Goal: Information Seeking & Learning: Learn about a topic

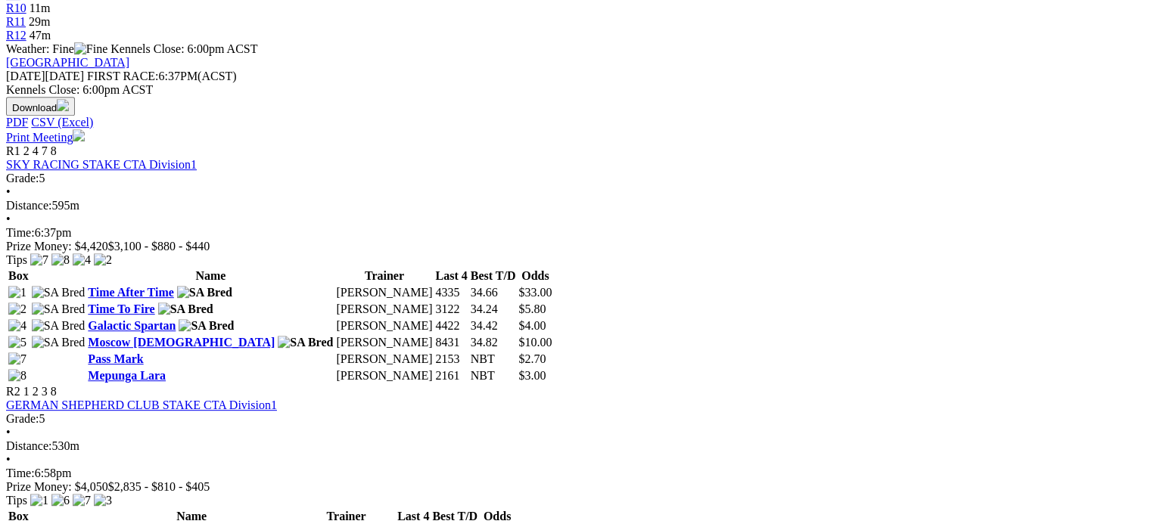
scroll to position [681, 0]
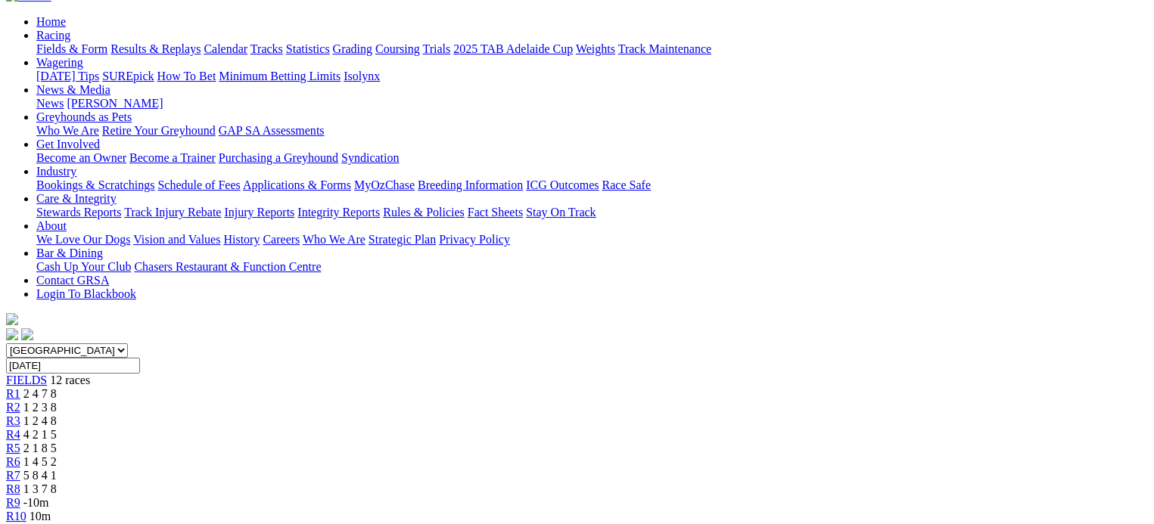
scroll to position [151, 0]
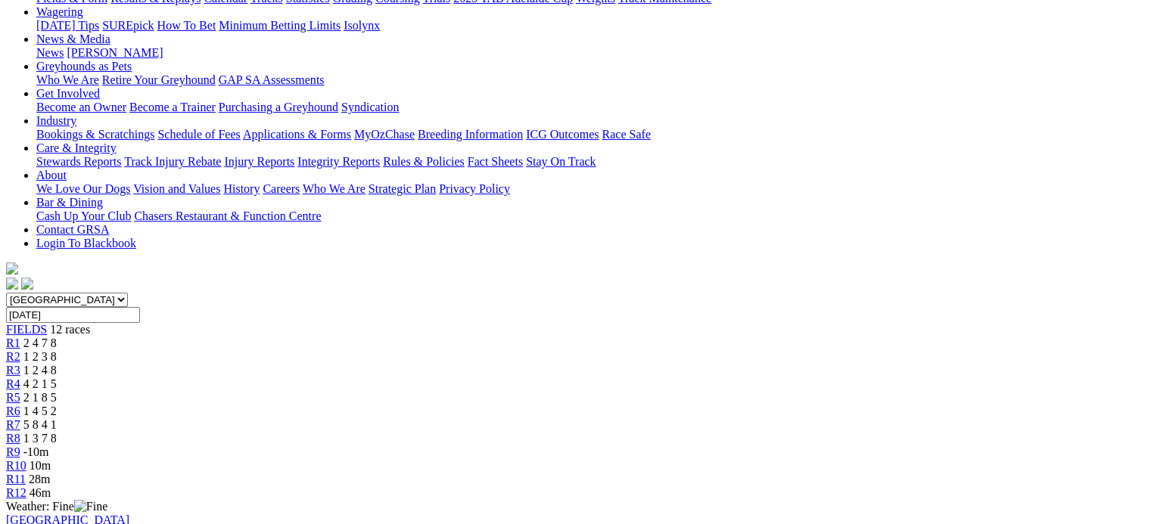
scroll to position [227, 0]
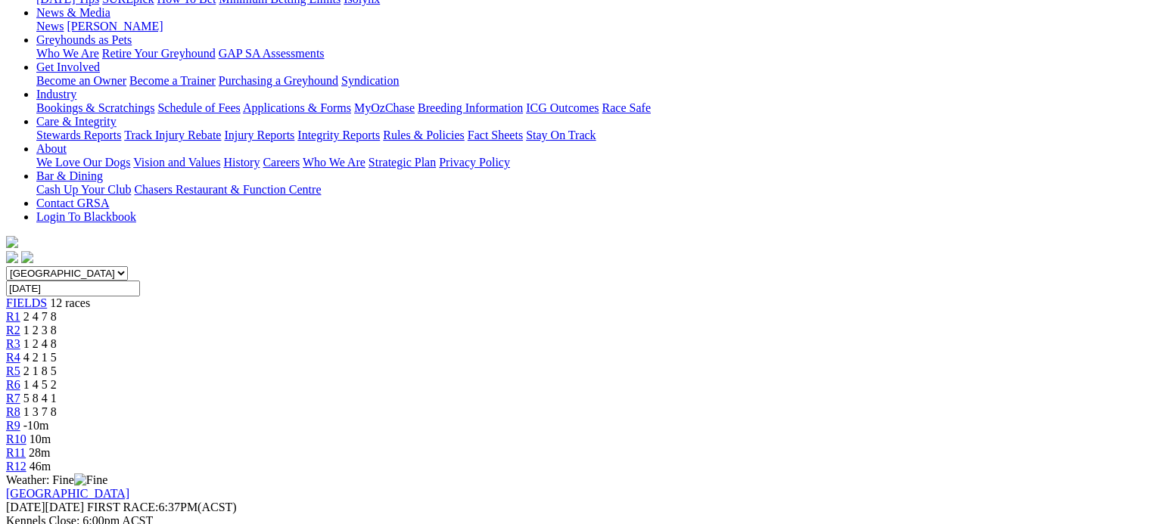
click at [20, 351] on link "R4" at bounding box center [13, 357] width 14 height 13
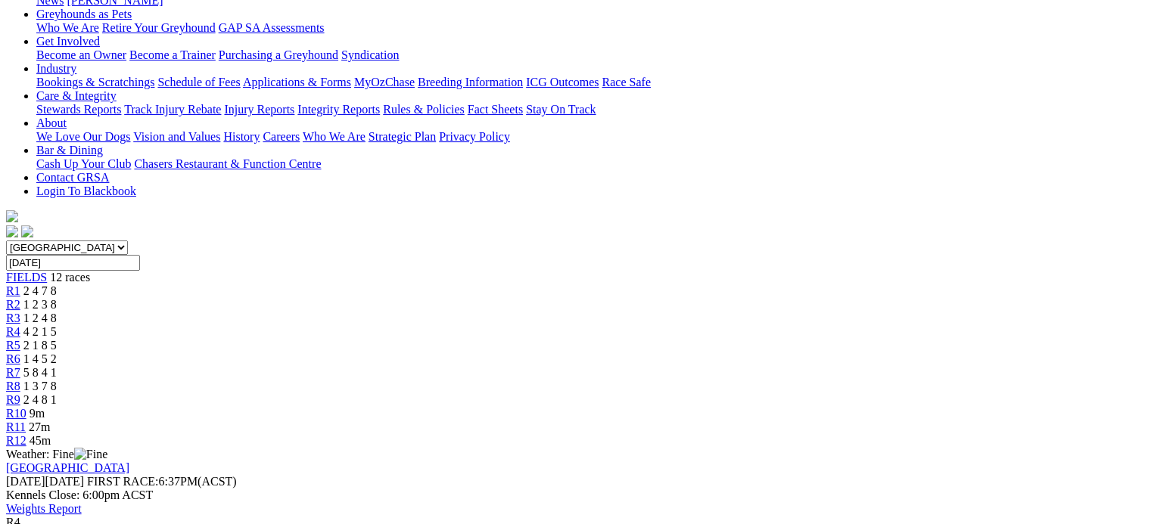
scroll to position [227, 0]
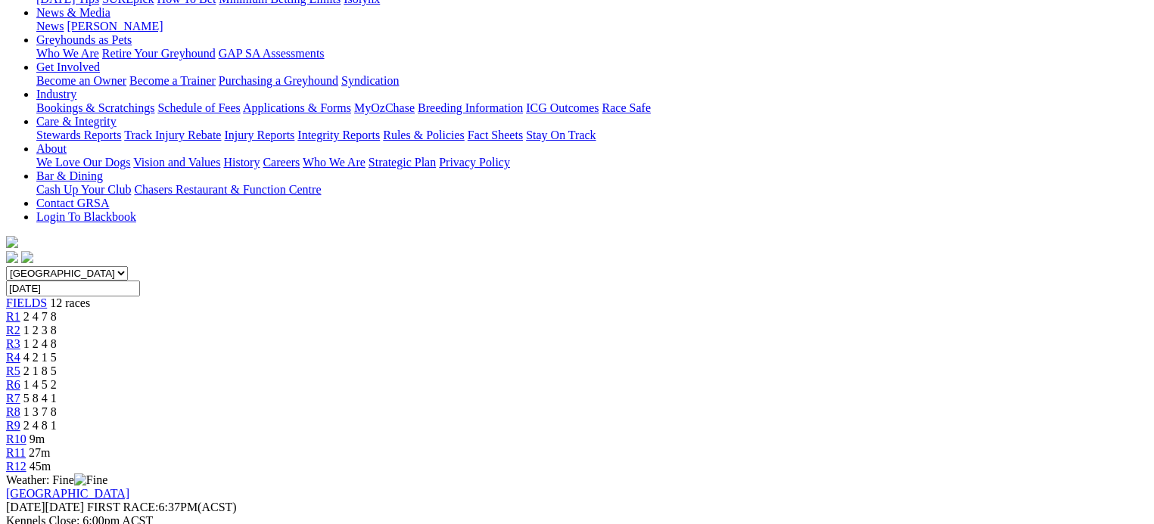
click at [57, 365] on span "2 1 8 5" at bounding box center [39, 371] width 33 height 13
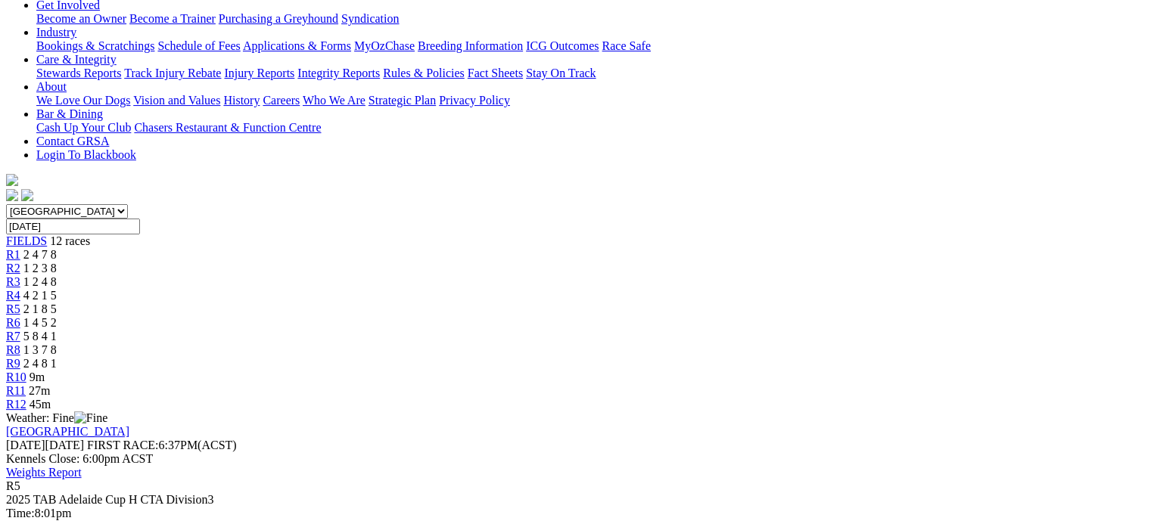
scroll to position [151, 0]
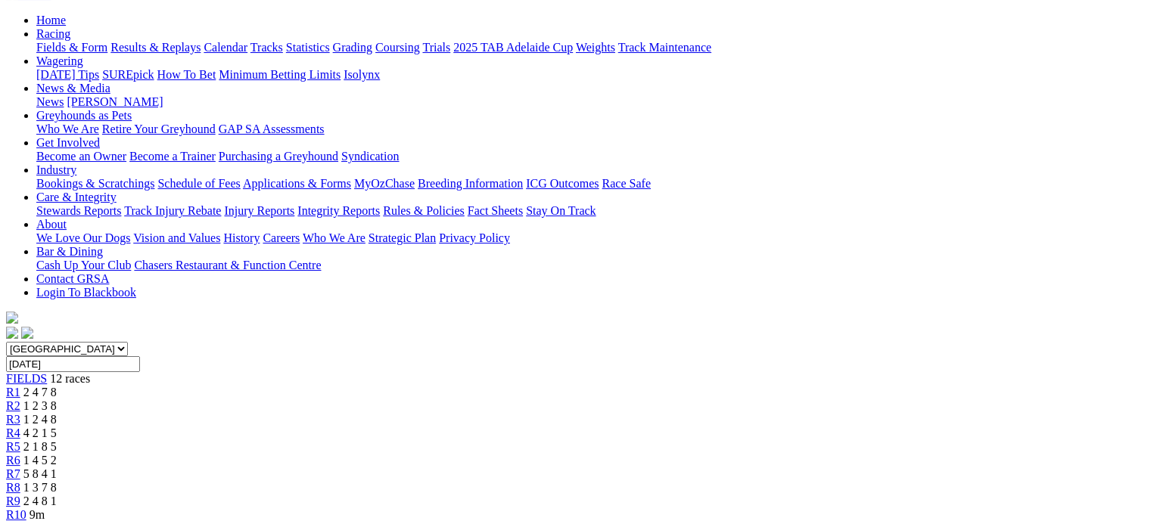
click at [20, 454] on link "R6" at bounding box center [13, 460] width 14 height 13
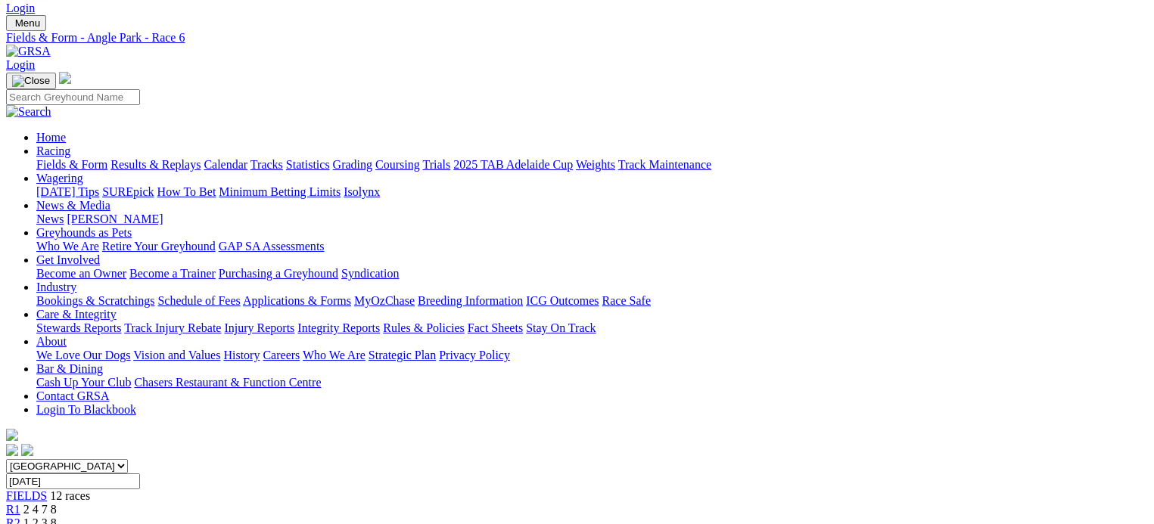
scroll to position [24, 0]
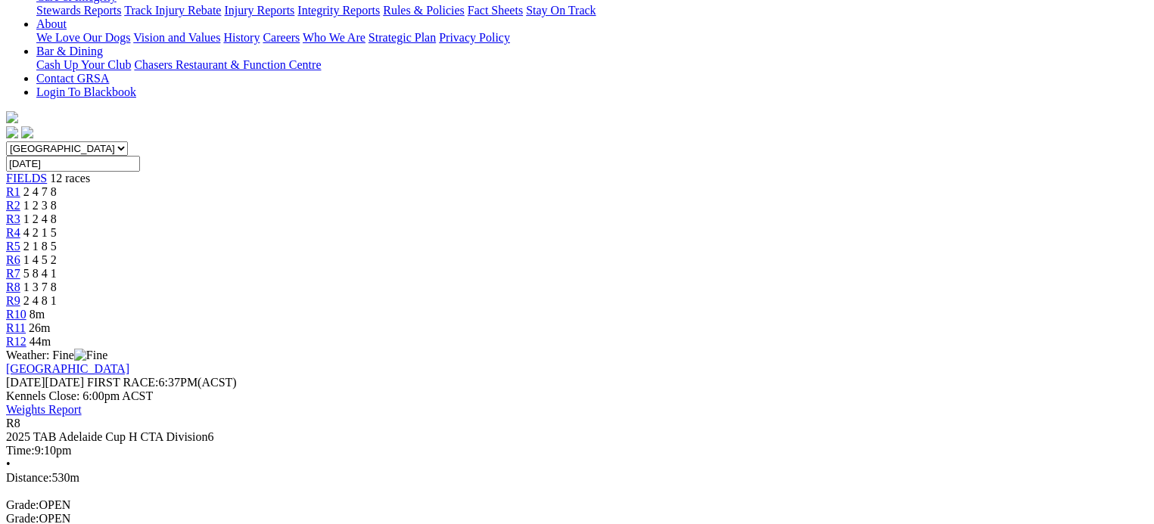
scroll to position [378, 0]
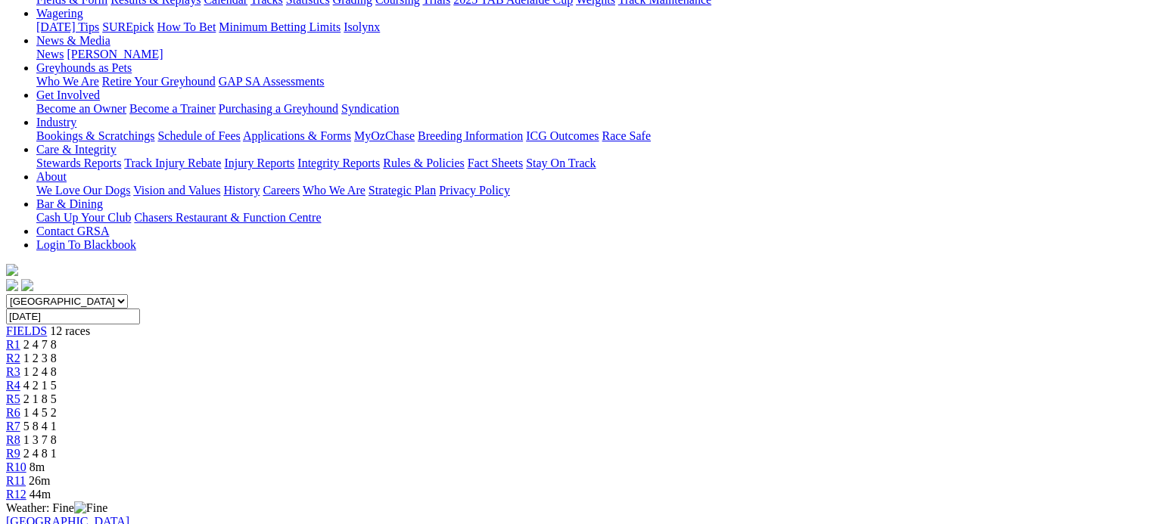
scroll to position [76, 0]
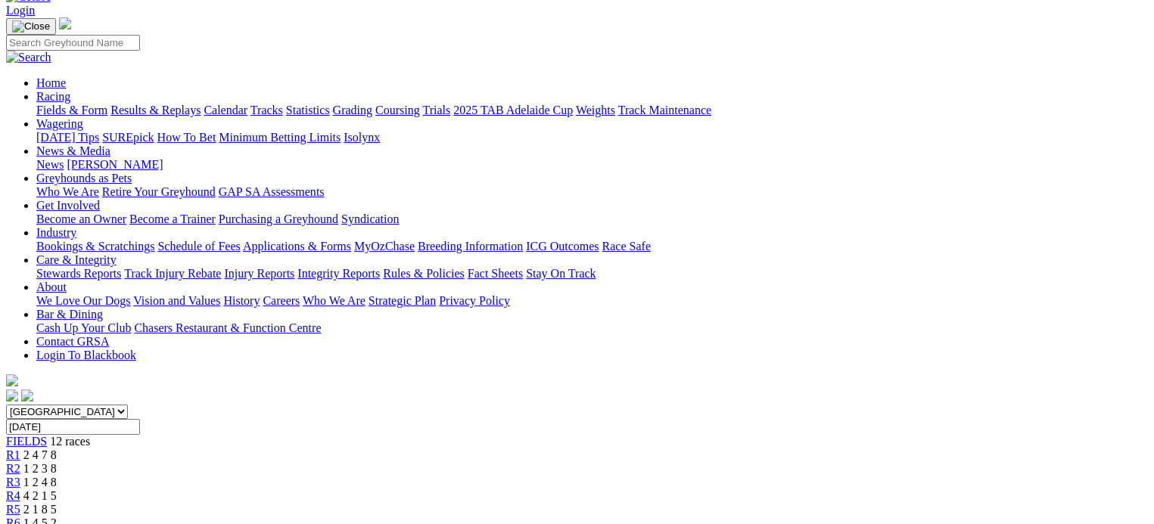
scroll to position [227, 0]
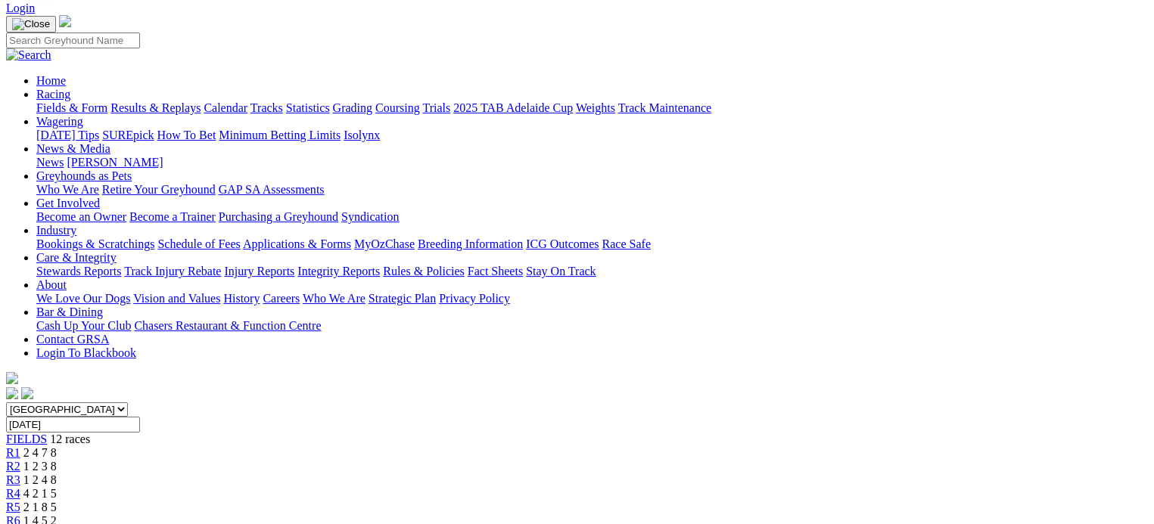
scroll to position [76, 0]
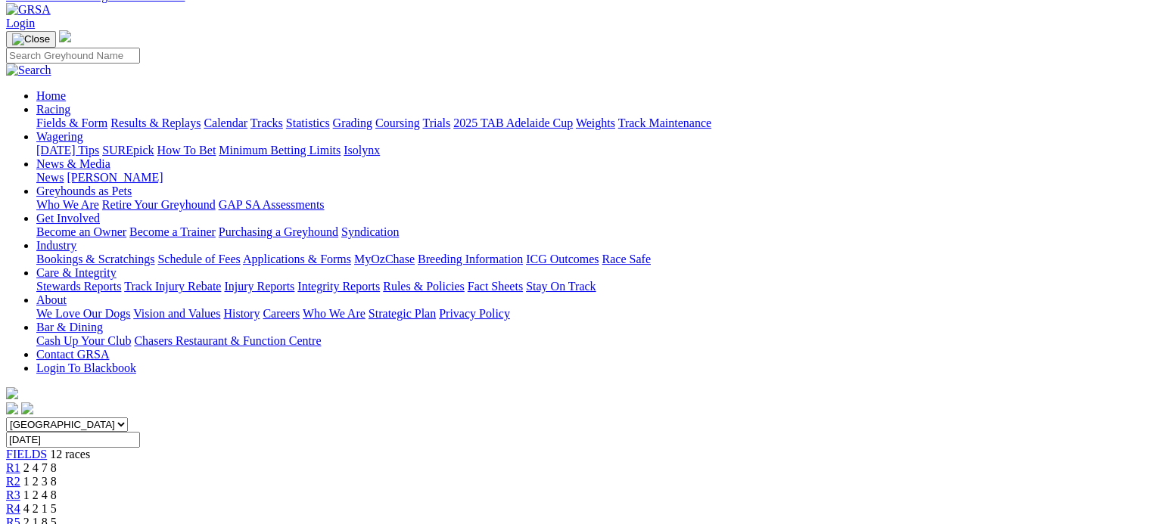
click at [57, 489] on span "1 2 4 8" at bounding box center [39, 495] width 33 height 13
